Goal: Information Seeking & Learning: Find specific fact

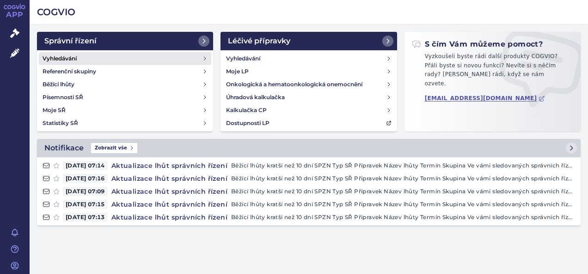
click at [103, 57] on link "Vyhledávání" at bounding box center [125, 58] width 172 height 13
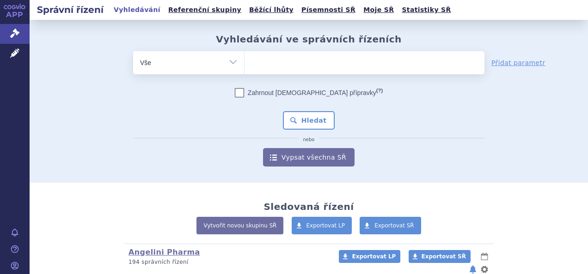
click at [251, 67] on input "search" at bounding box center [253, 62] width 5 height 12
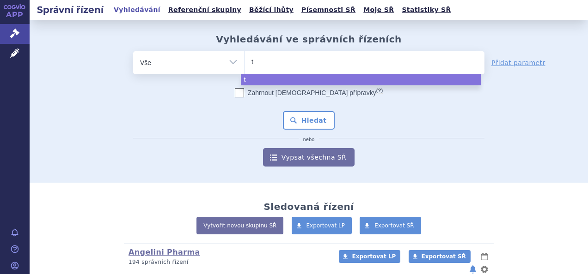
type input "tr"
type input "tri"
type input "tritt"
type input "trittic"
type input "trittico"
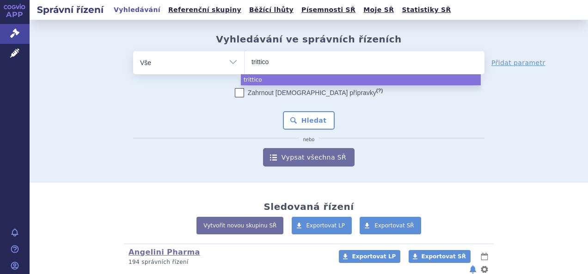
select select "trittico"
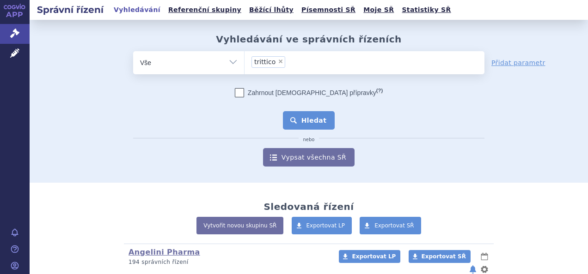
click at [310, 118] on button "Hledat" at bounding box center [309, 120] width 52 height 18
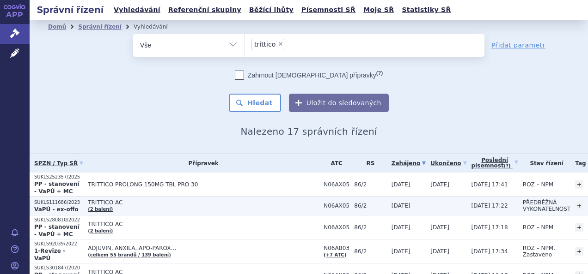
scroll to position [46, 0]
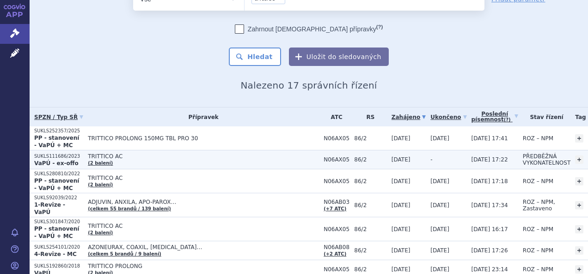
click at [587, 157] on link "detail" at bounding box center [595, 159] width 11 height 11
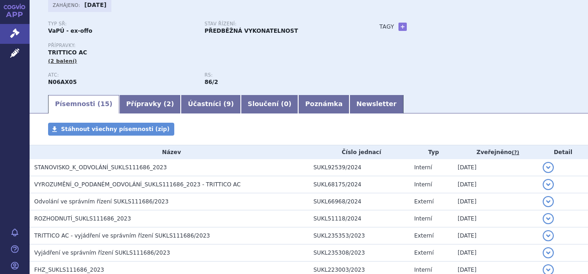
scroll to position [92, 0]
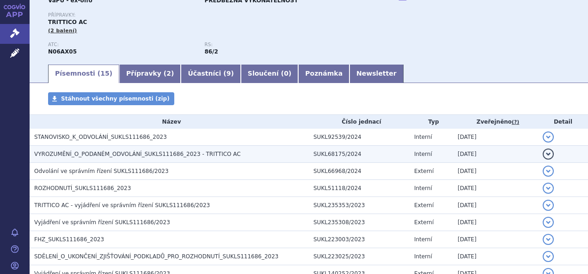
click at [116, 154] on span "VYROZUMĚNÍ_O_PODANÉM_ODVOLÁNÍ_SUKLS111686_2023 - TRITTICO AC" at bounding box center [137, 154] width 207 height 6
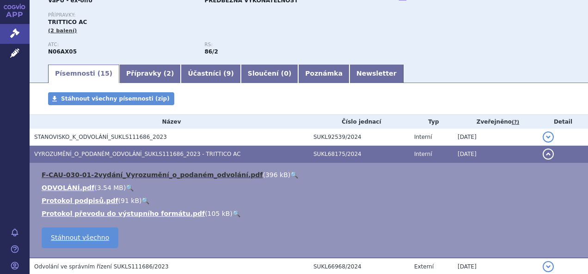
click at [164, 176] on link "F-CAU-030-01-2vydání_Vyrozumění_o_podaném_odvolání.pdf" at bounding box center [152, 174] width 221 height 7
